Goal: Information Seeking & Learning: Compare options

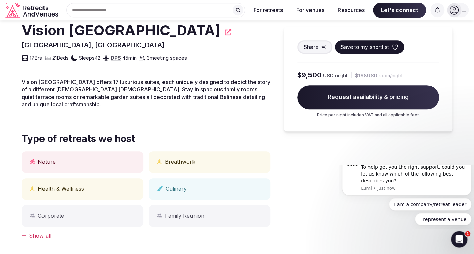
scroll to position [191, 0]
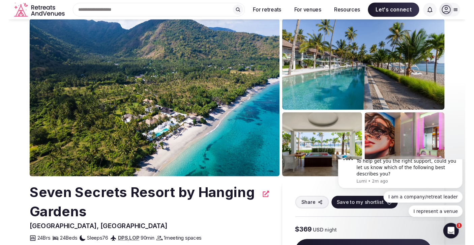
scroll to position [20, 0]
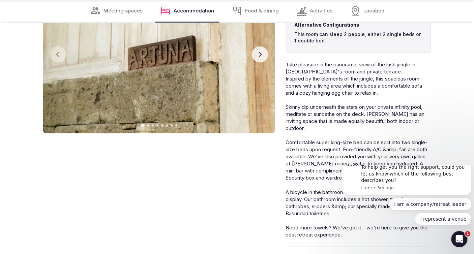
scroll to position [1592, 0]
